Goal: Find specific page/section: Find specific page/section

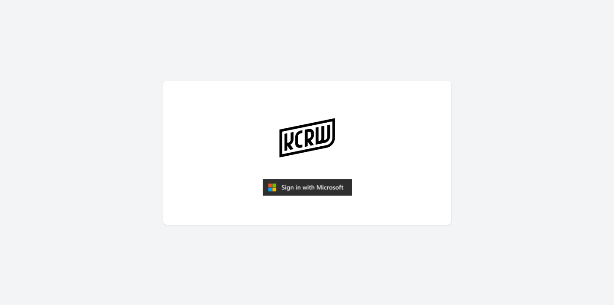
click at [279, 189] on img "submit" at bounding box center [307, 187] width 89 height 17
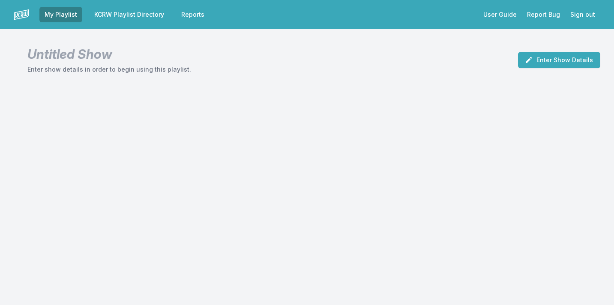
click at [132, 17] on link "KCRW Playlist Directory" at bounding box center [129, 14] width 80 height 15
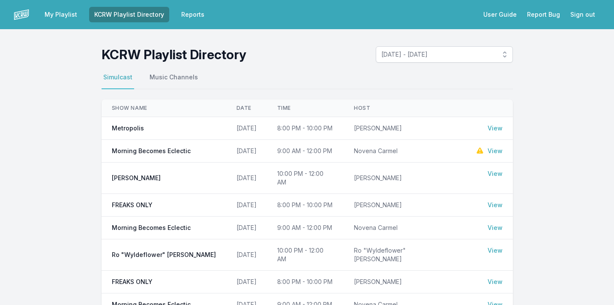
click at [194, 15] on link "Reports" at bounding box center [192, 14] width 33 height 15
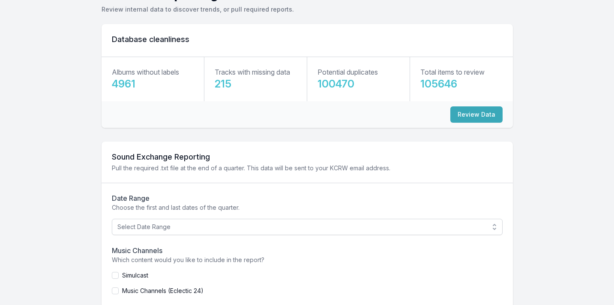
scroll to position [109, 0]
